Goal: Transaction & Acquisition: Purchase product/service

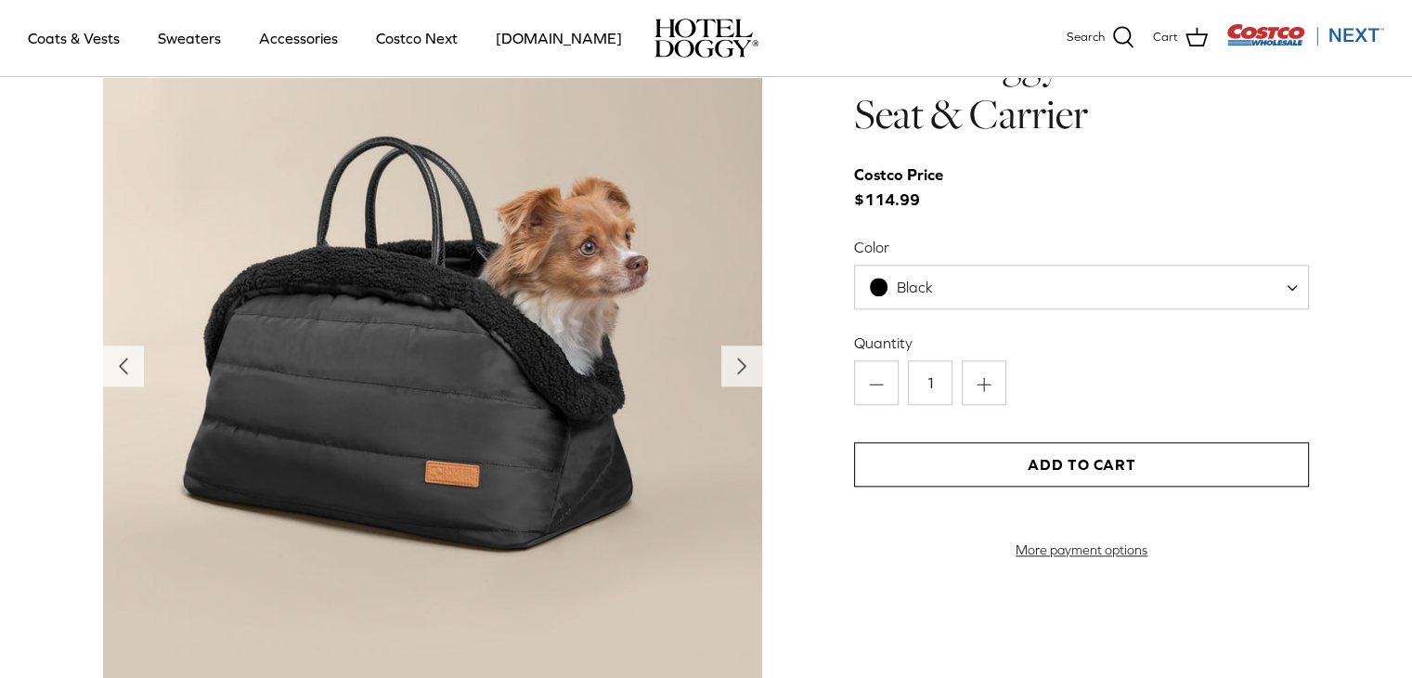
scroll to position [1764, 0]
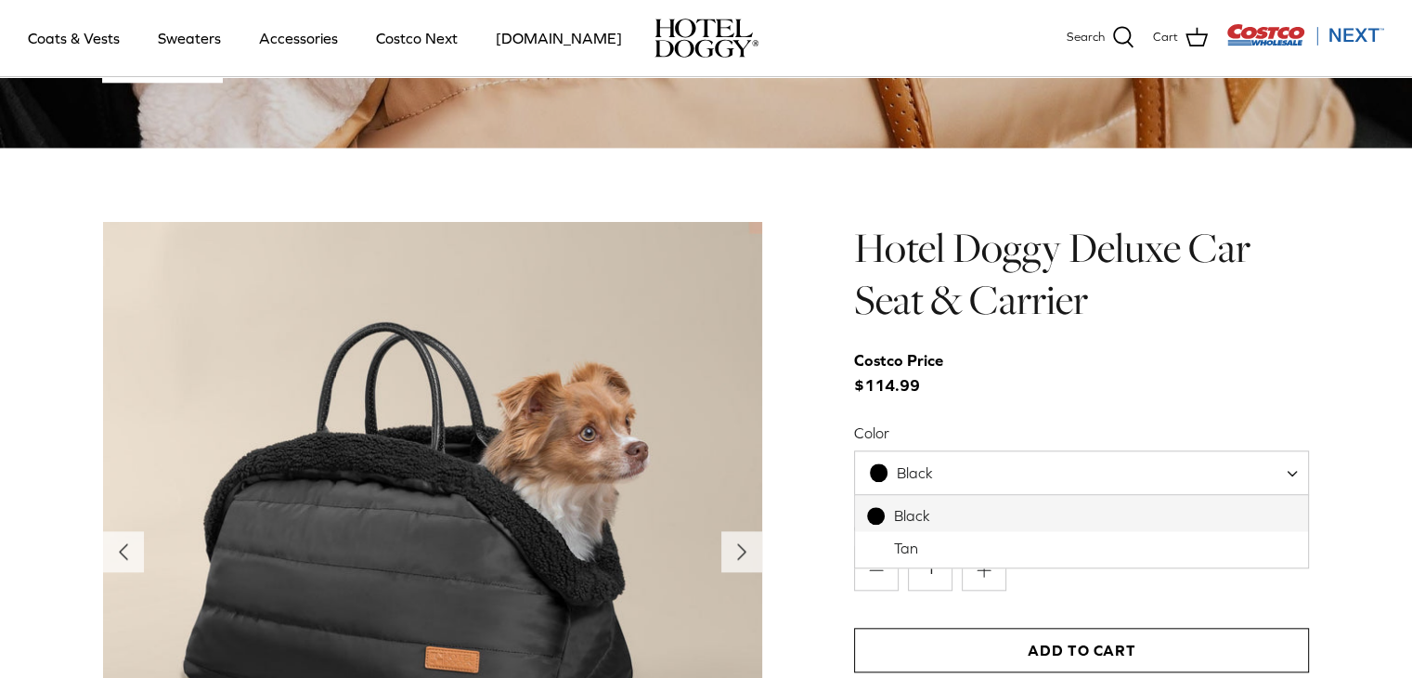
click at [1293, 476] on span at bounding box center [1299, 472] width 19 height 45
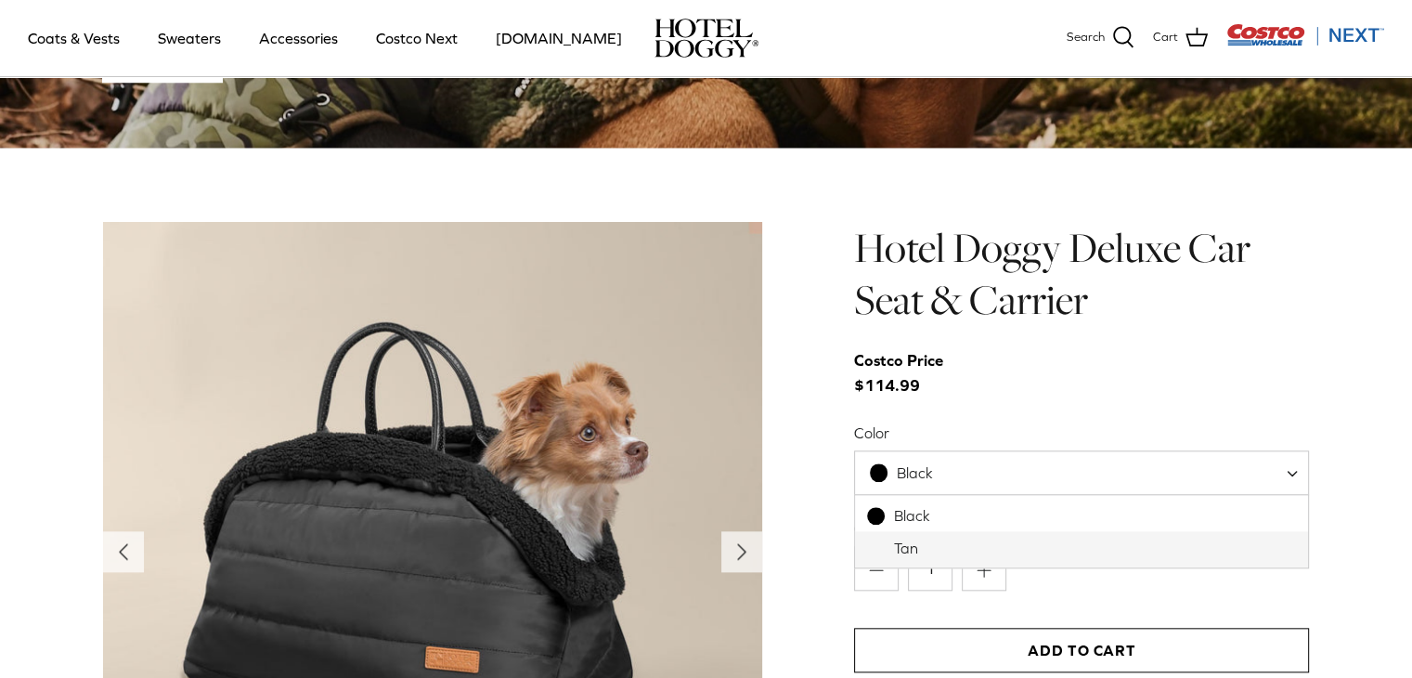
select select "Tan"
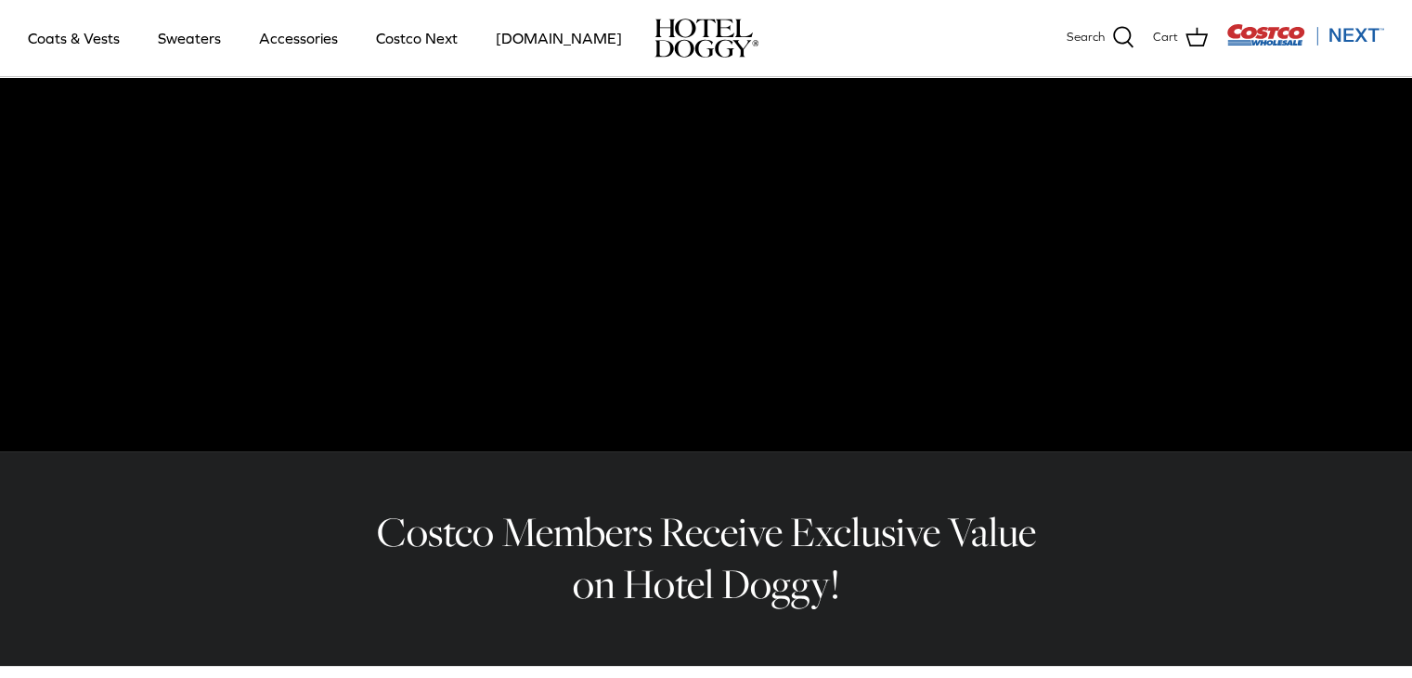
scroll to position [0, 0]
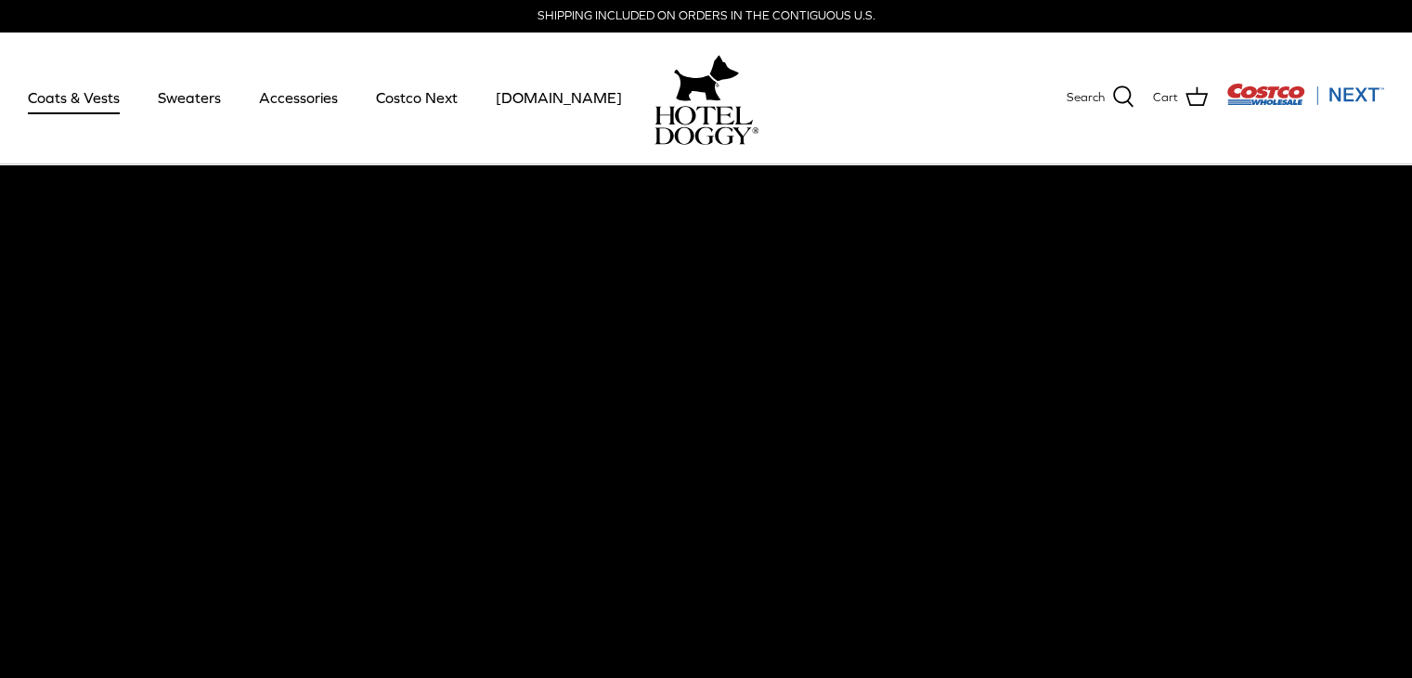
click at [64, 75] on link "Coats & Vests" at bounding box center [73, 97] width 125 height 63
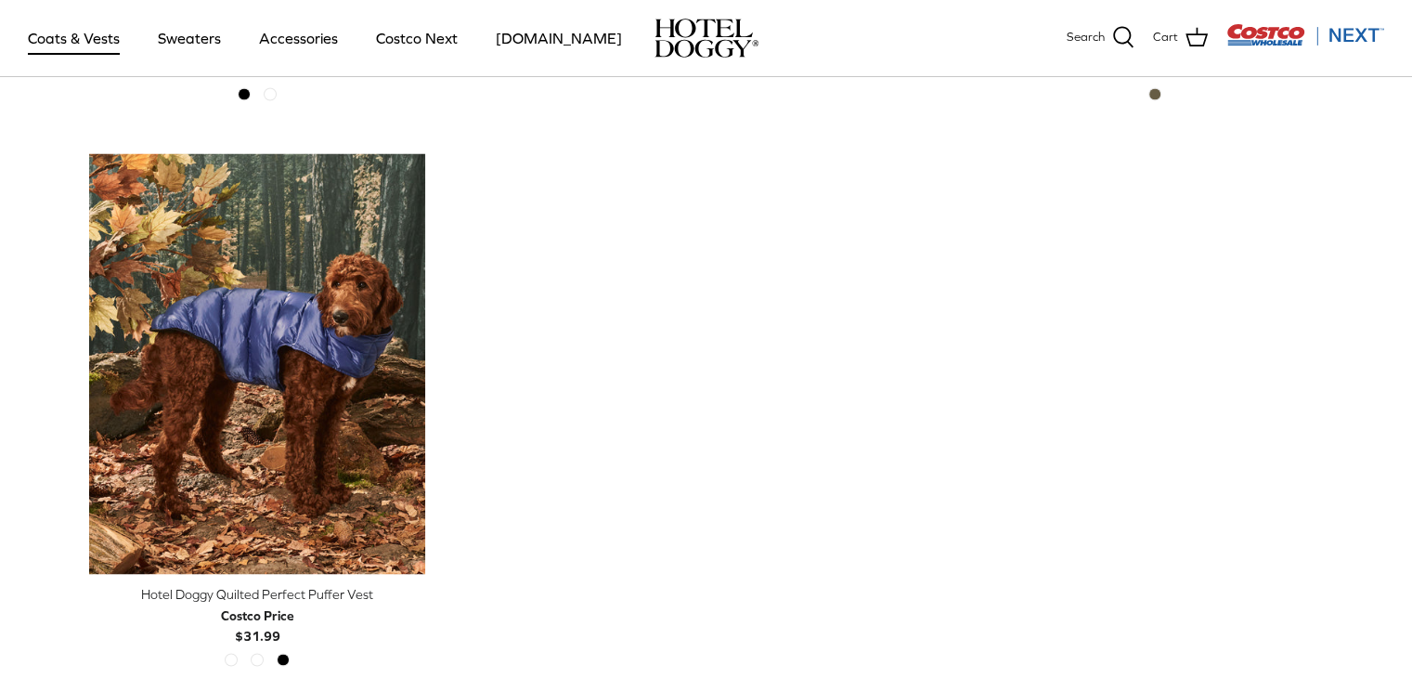
scroll to position [3686, 0]
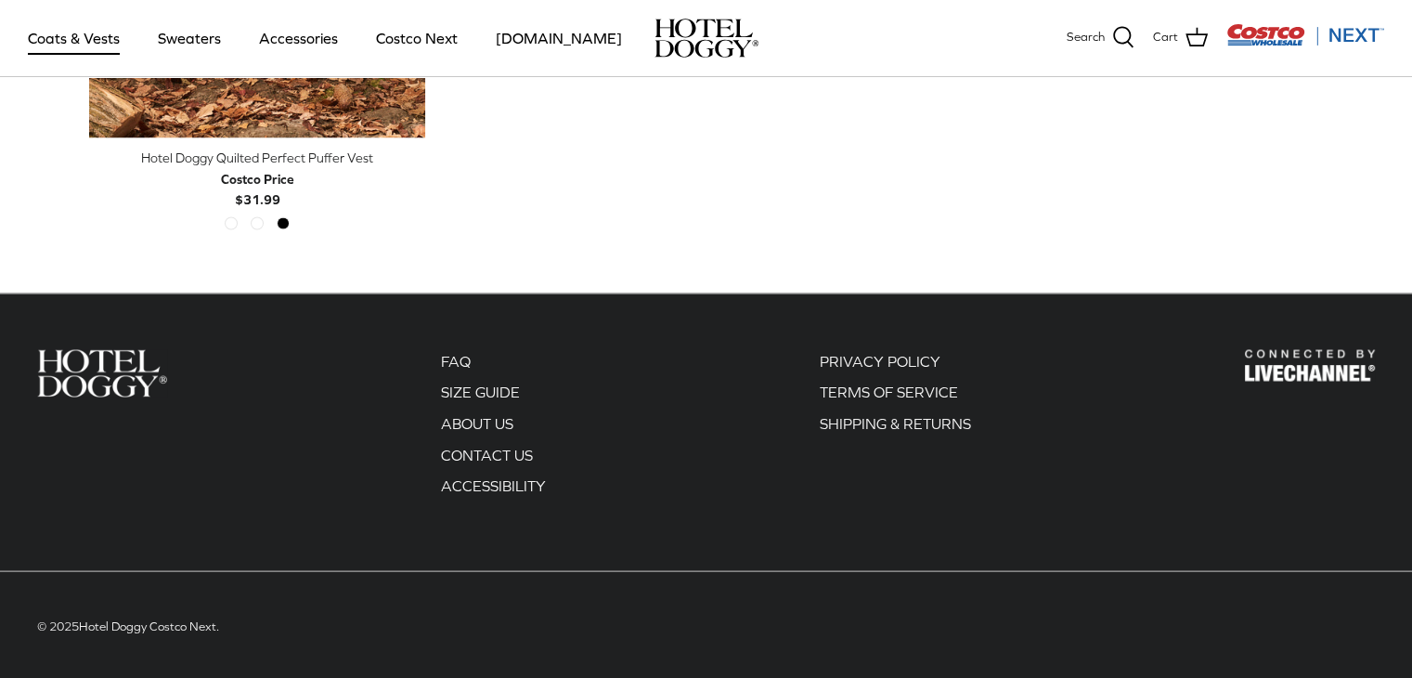
click at [1261, 31] on img "Costco Next" at bounding box center [1306, 34] width 158 height 23
